Goal: Book appointment/travel/reservation

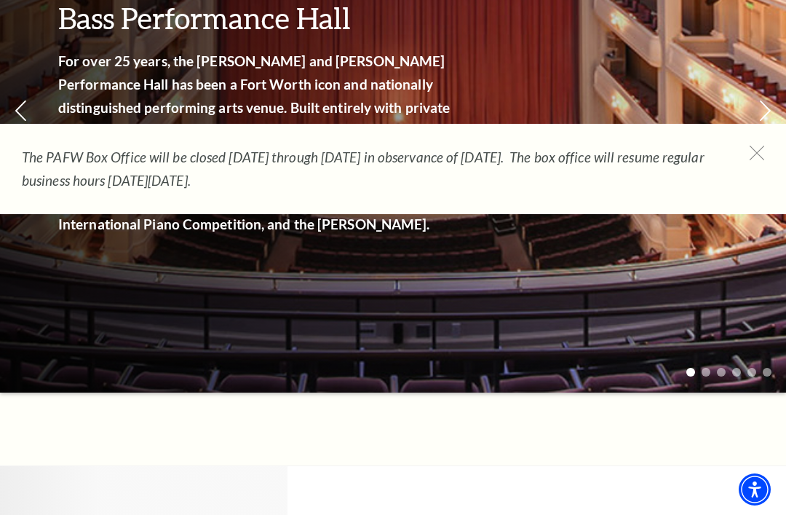
scroll to position [258, 0]
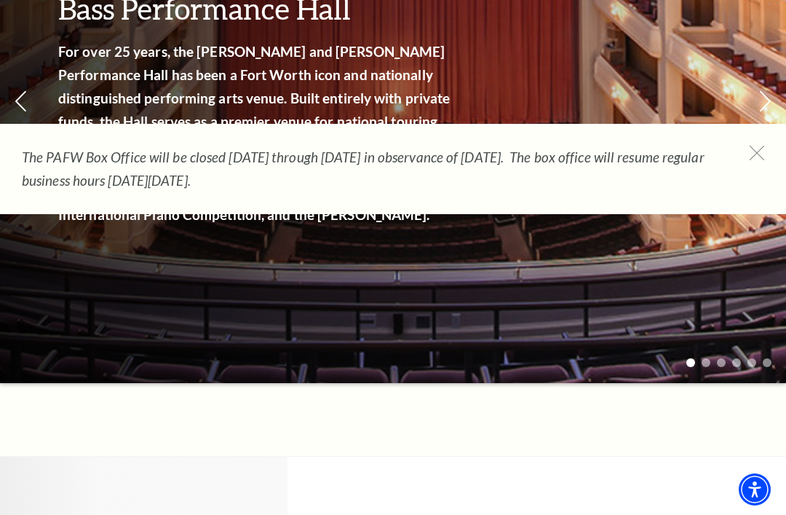
click at [756, 151] on icon at bounding box center [757, 153] width 15 height 15
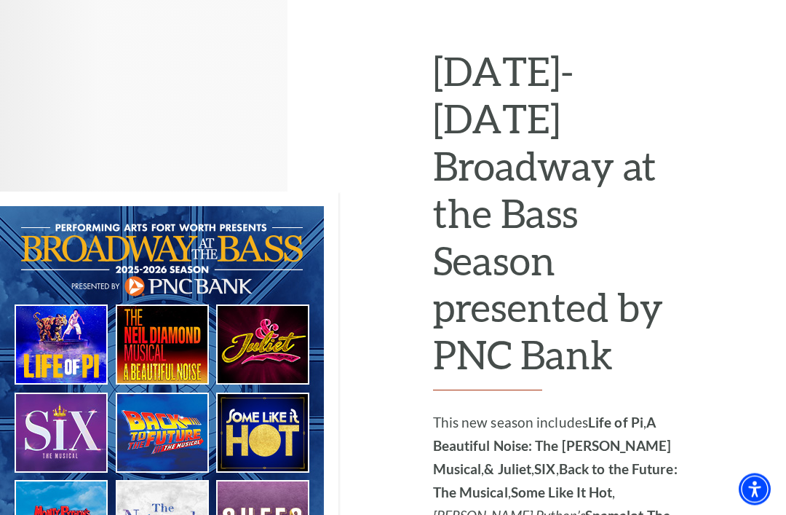
scroll to position [718, 0]
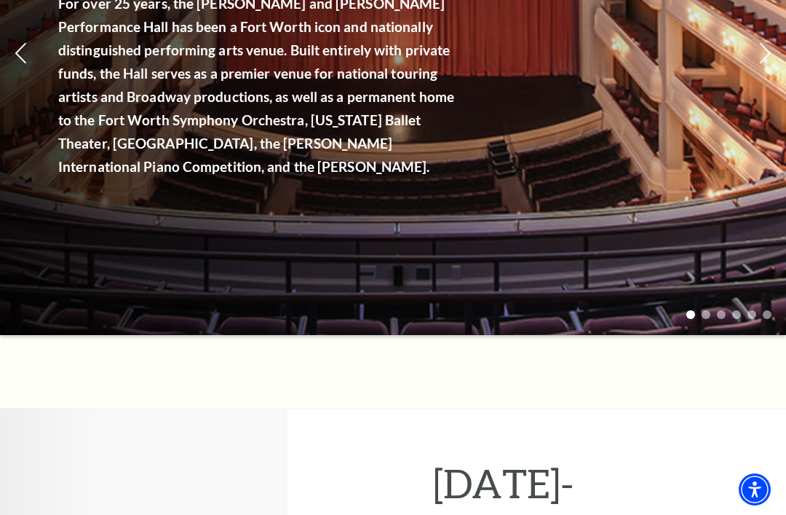
scroll to position [301, 0]
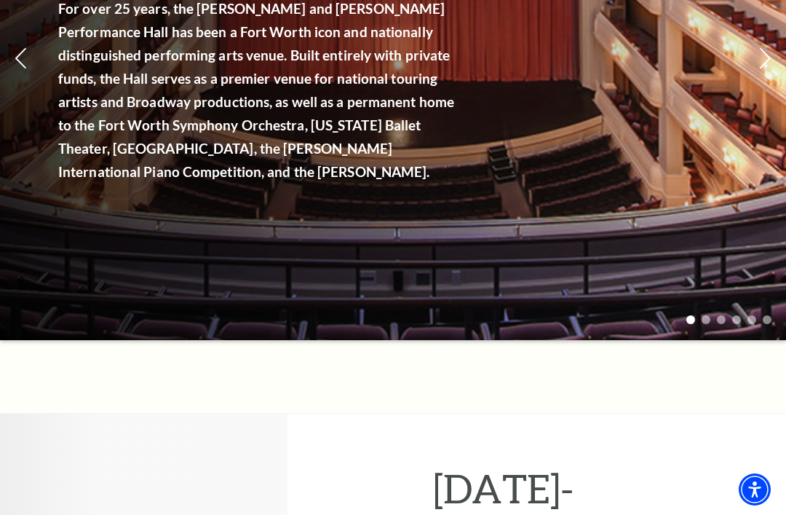
click at [397, 183] on link "View Full Calendar" at bounding box center [393, 208] width 146 height 58
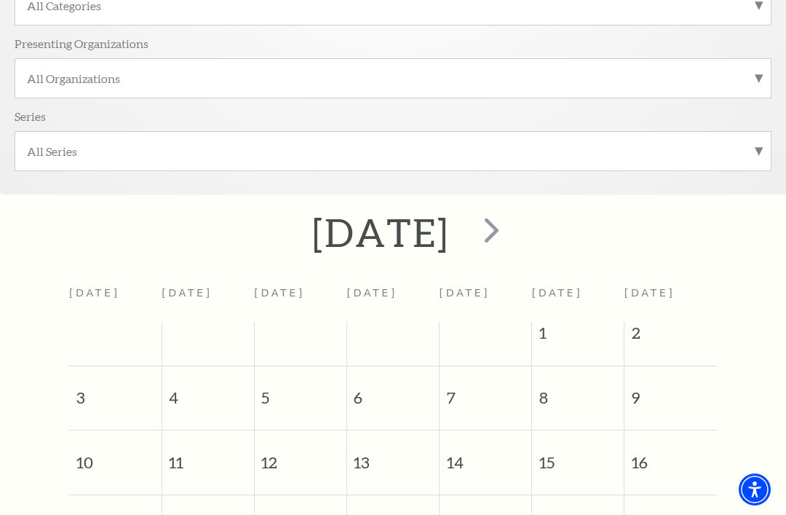
scroll to position [341, 0]
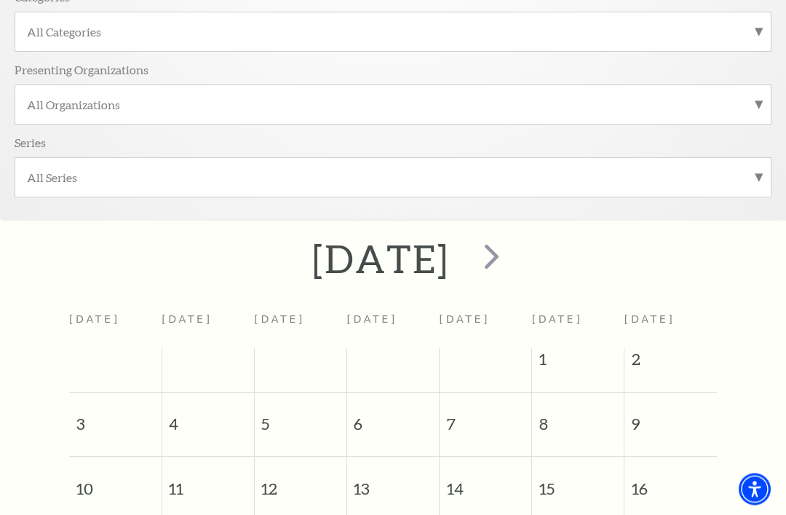
click at [512, 262] on span "next" at bounding box center [491, 256] width 41 height 41
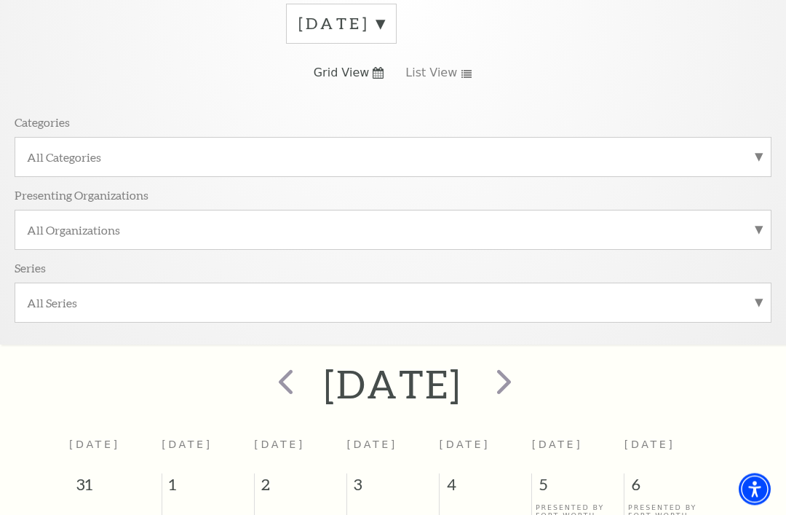
scroll to position [219, 0]
click at [525, 386] on span "next" at bounding box center [503, 378] width 41 height 41
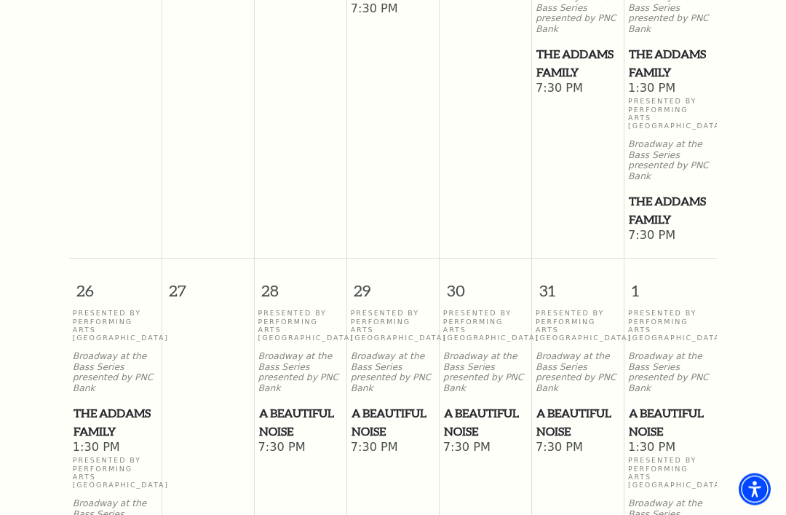
scroll to position [1454, 0]
click at [665, 404] on span "A Beautiful Noise" at bounding box center [671, 422] width 84 height 36
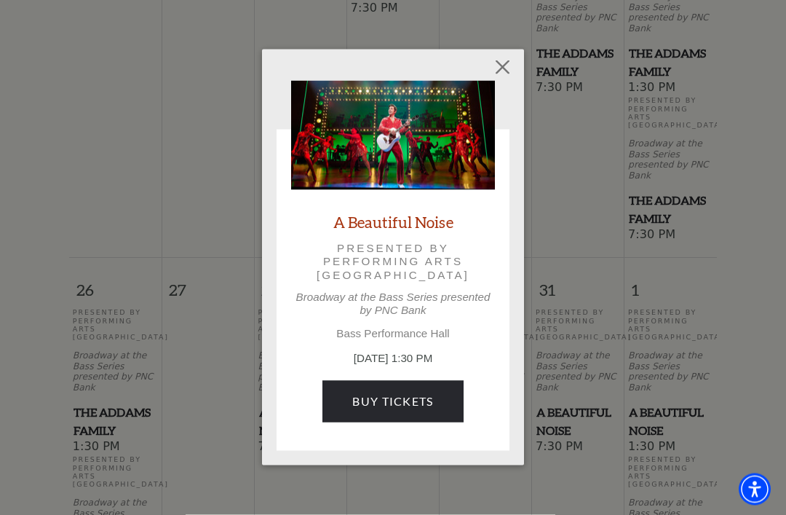
scroll to position [1455, 0]
click at [504, 71] on button "Close" at bounding box center [503, 68] width 28 height 28
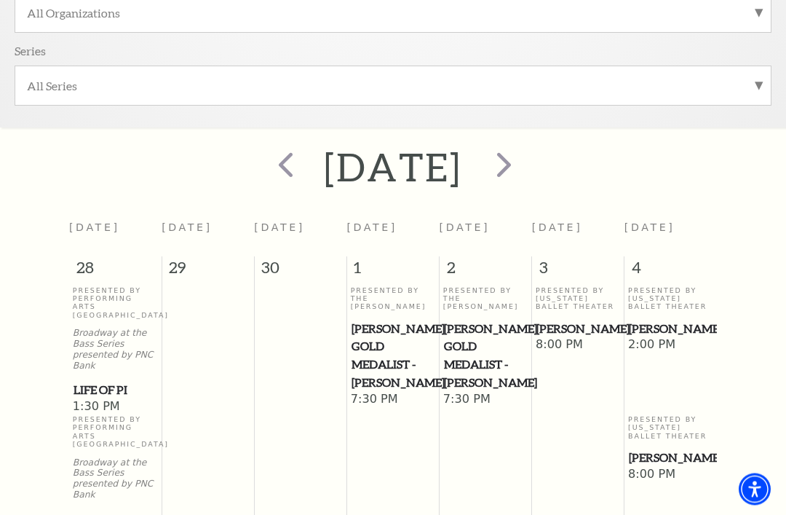
scroll to position [426, 0]
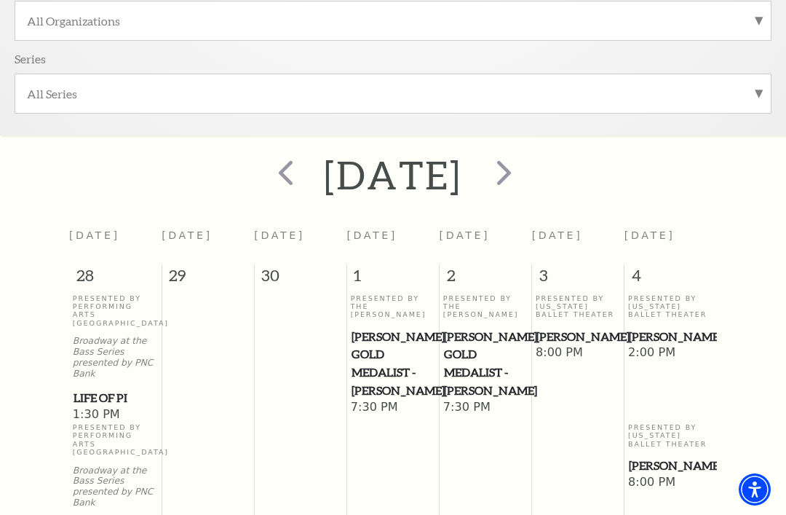
click at [525, 167] on span "next" at bounding box center [503, 171] width 41 height 41
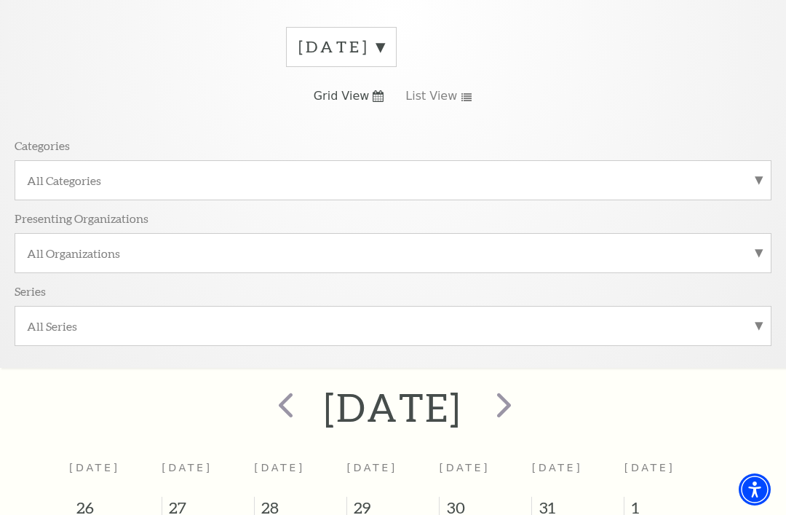
scroll to position [192, 0]
click at [525, 405] on span "next" at bounding box center [503, 405] width 41 height 41
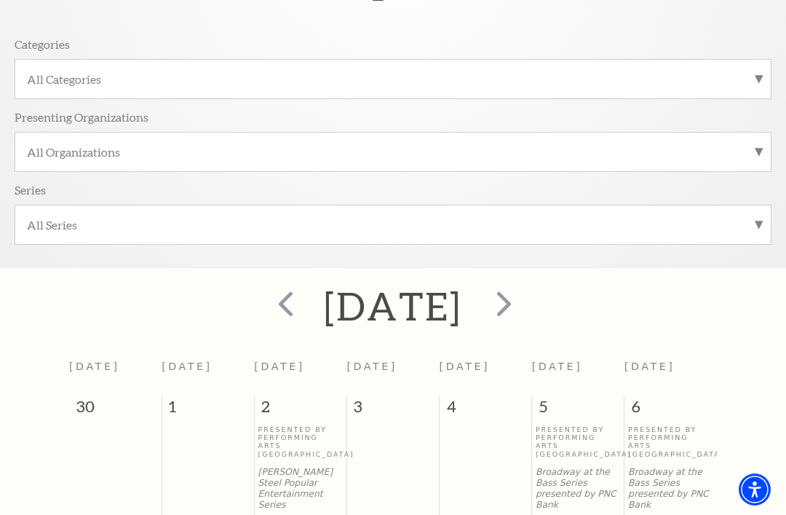
scroll to position [296, 0]
click at [525, 310] on span "next" at bounding box center [503, 302] width 41 height 41
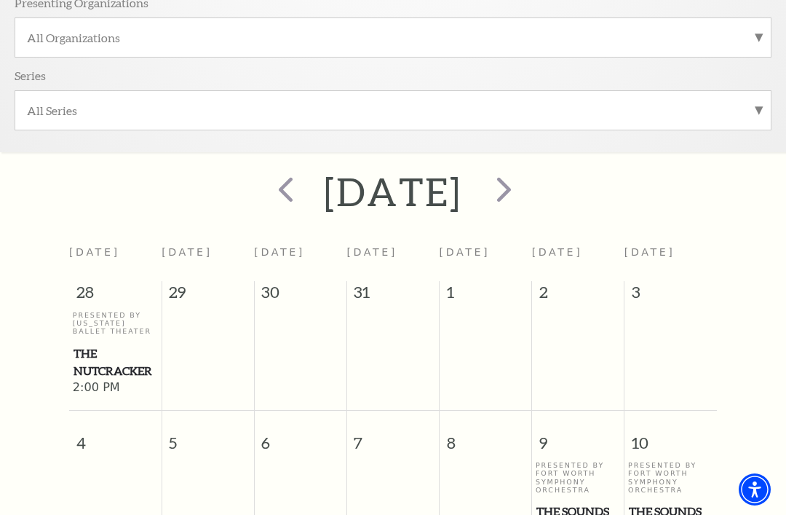
scroll to position [373, 0]
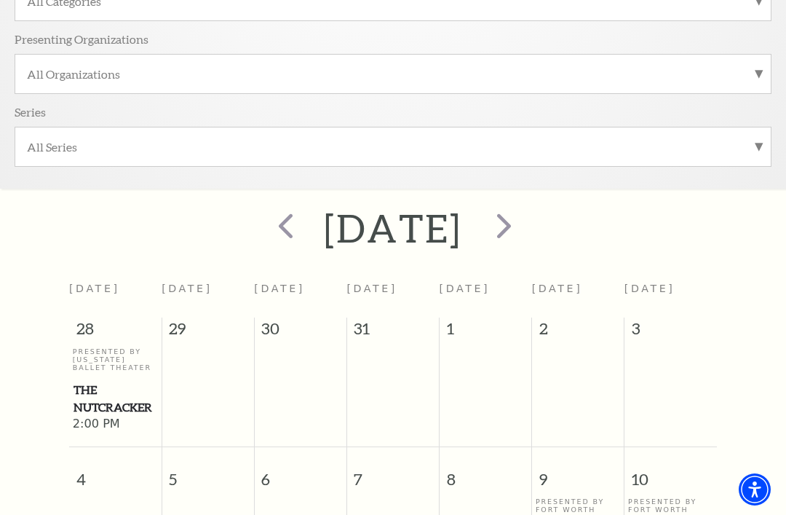
click at [525, 229] on span "next" at bounding box center [503, 225] width 41 height 41
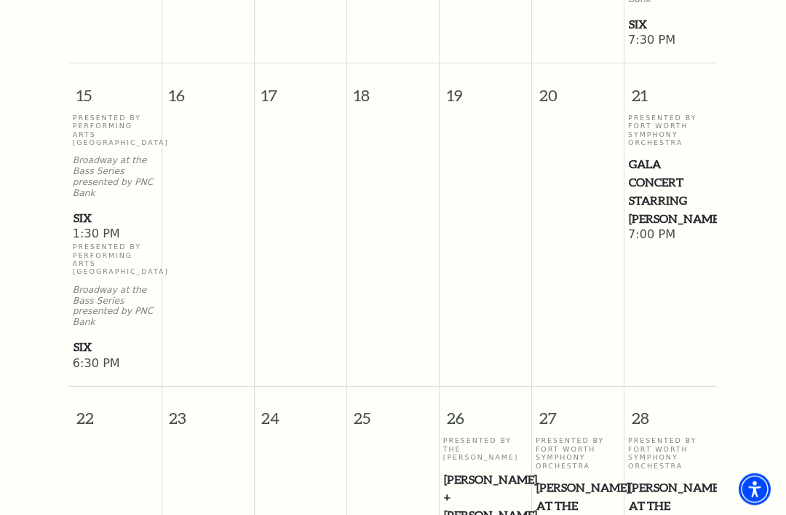
scroll to position [994, 0]
